Goal: Register for event/course

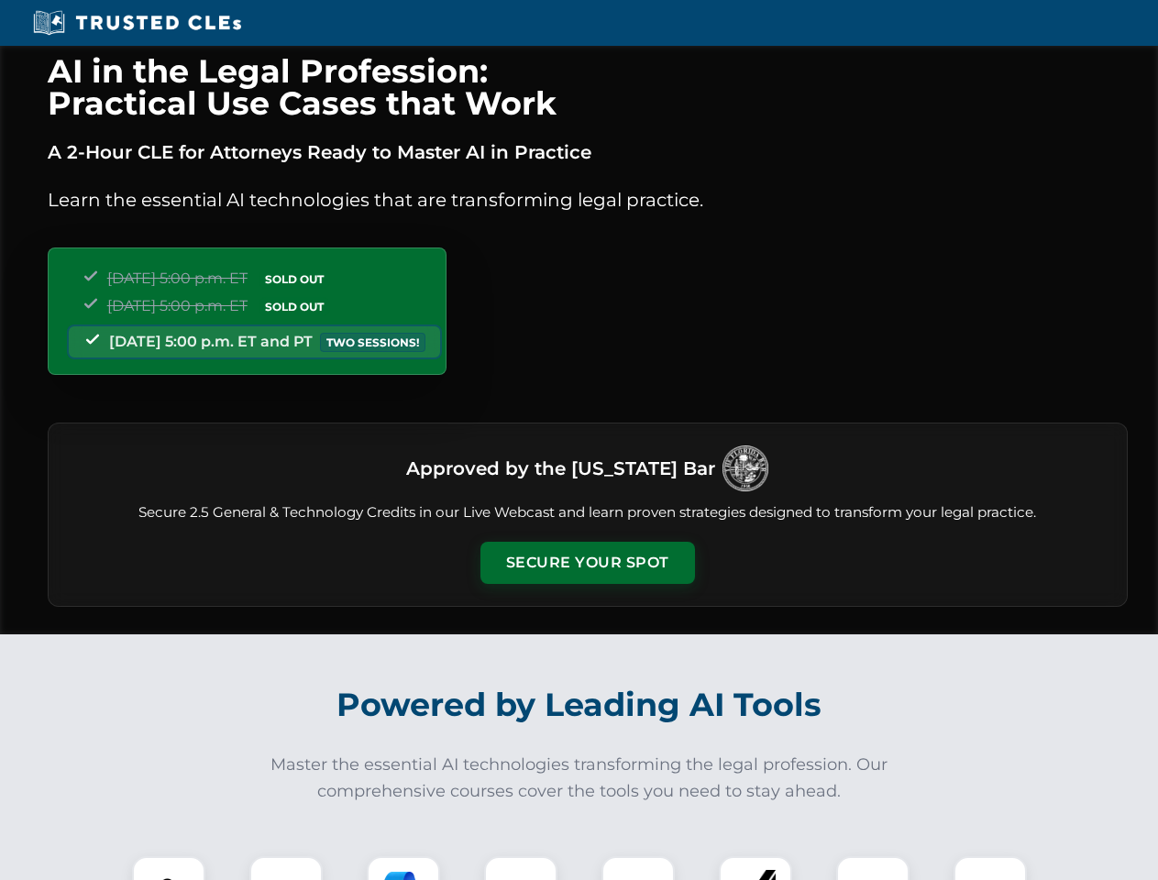
click at [587, 563] on button "Secure Your Spot" at bounding box center [588, 563] width 215 height 42
click at [169, 868] on img at bounding box center [168, 893] width 53 height 53
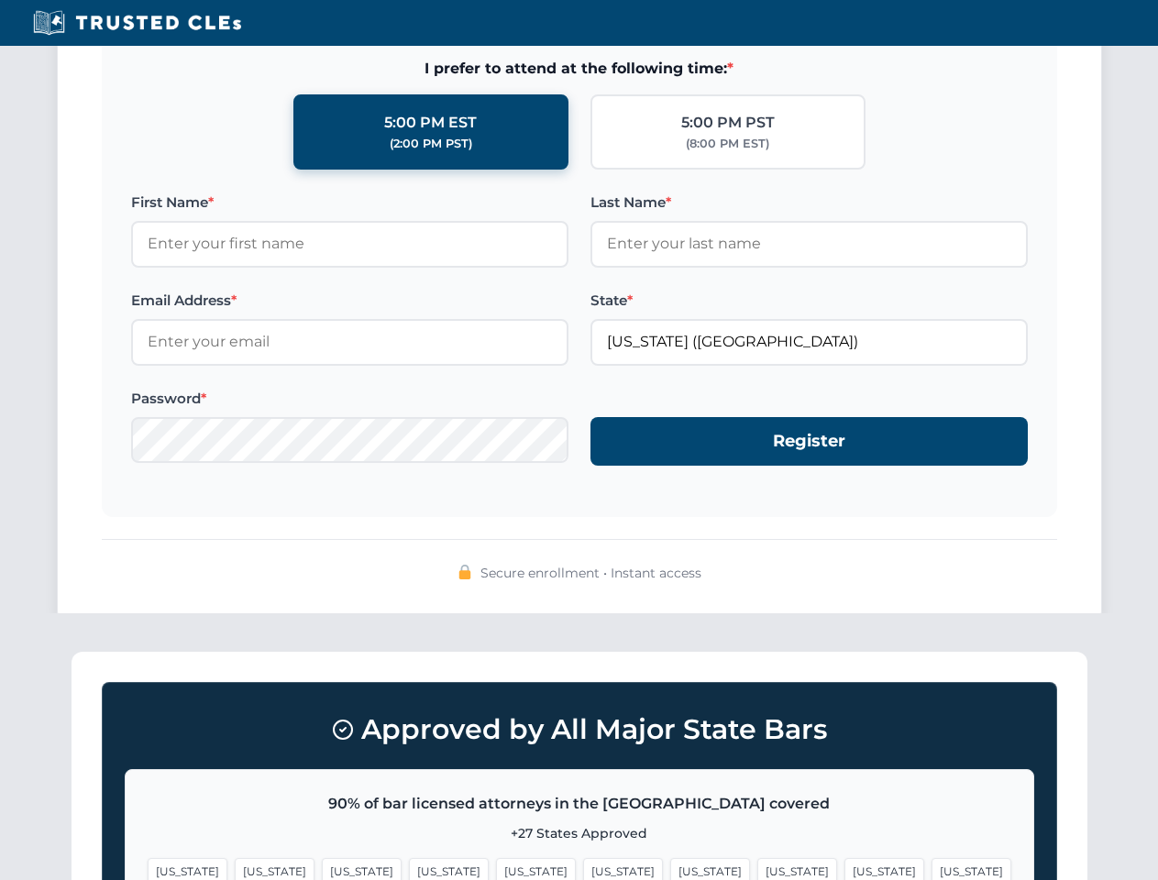
click at [670, 868] on span "[US_STATE]" at bounding box center [710, 871] width 80 height 27
click at [845, 868] on span "[US_STATE]" at bounding box center [885, 871] width 80 height 27
